Goal: Check status: Check status

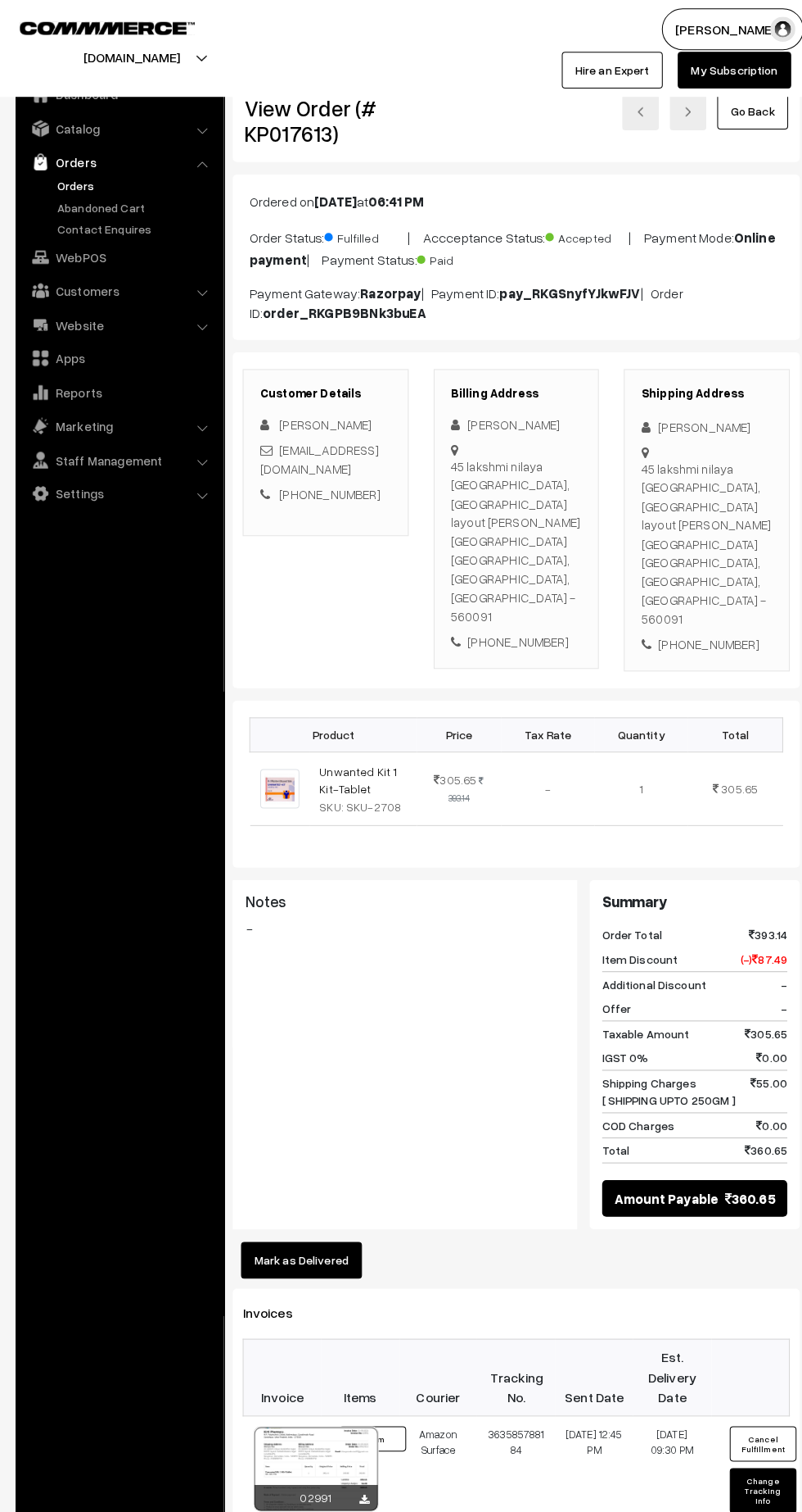
click at [69, 181] on link "Orders" at bounding box center [134, 181] width 162 height 17
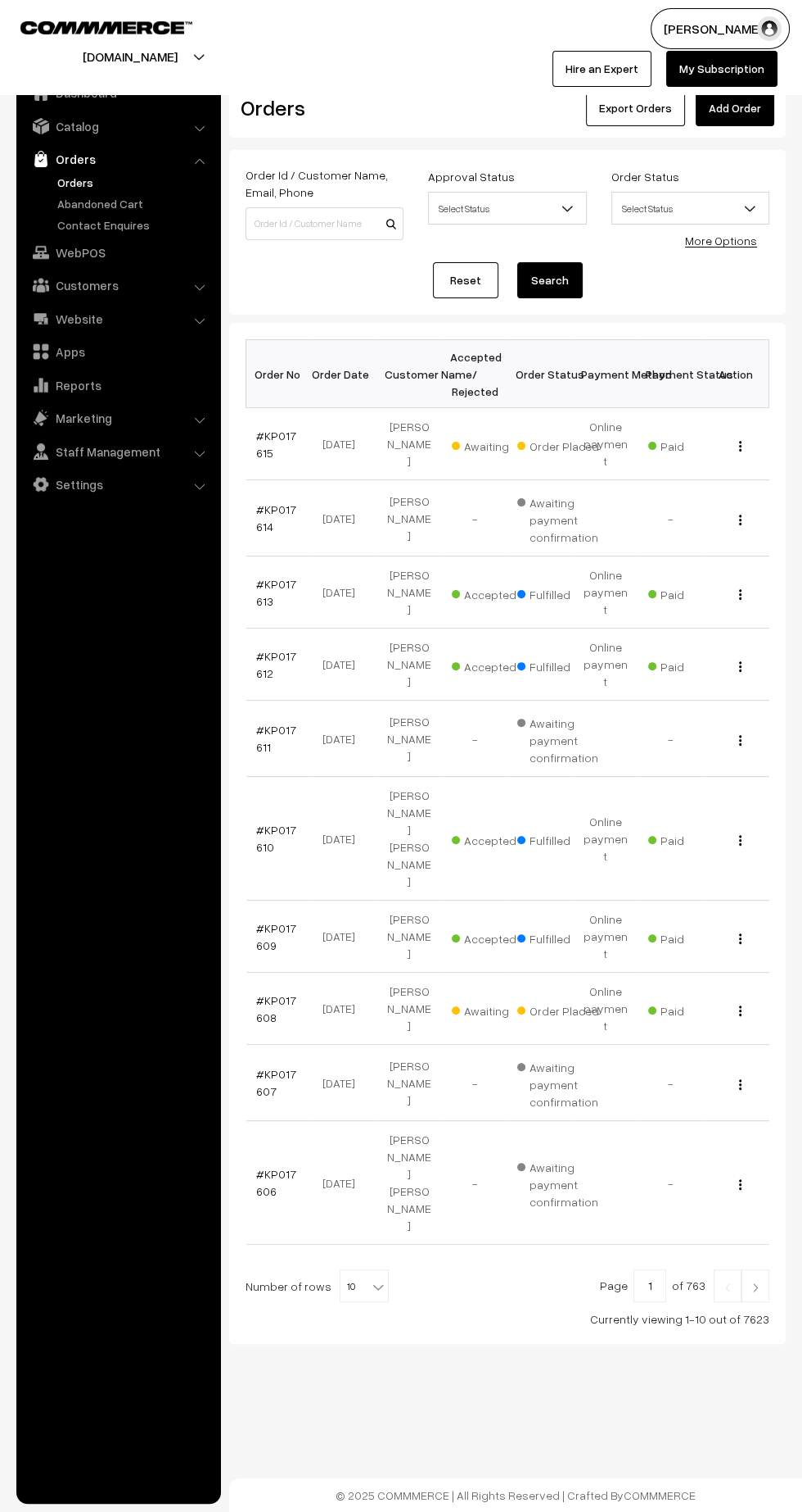
click at [279, 429] on link "#KP017615" at bounding box center [276, 444] width 40 height 31
click at [262, 993] on link "#KP017608" at bounding box center [276, 1008] width 40 height 31
